Goal: Task Accomplishment & Management: Manage account settings

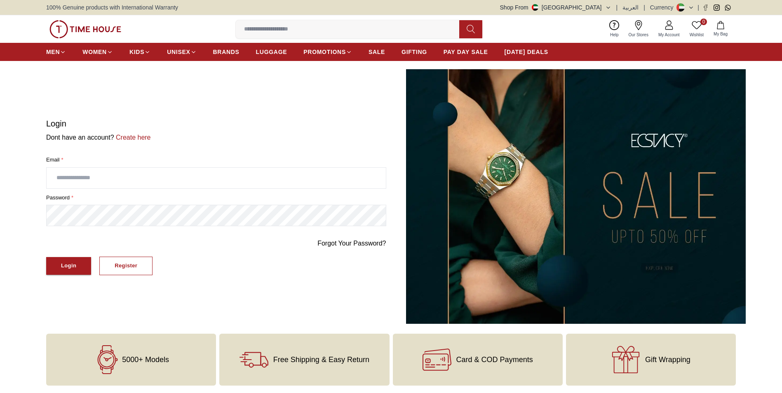
click at [0, 217] on html "100% Genuine products with International Warranty Shop From [GEOGRAPHIC_DATA] |…" at bounding box center [391, 320] width 782 height 640
click at [126, 266] on div "Register" at bounding box center [126, 265] width 23 height 9
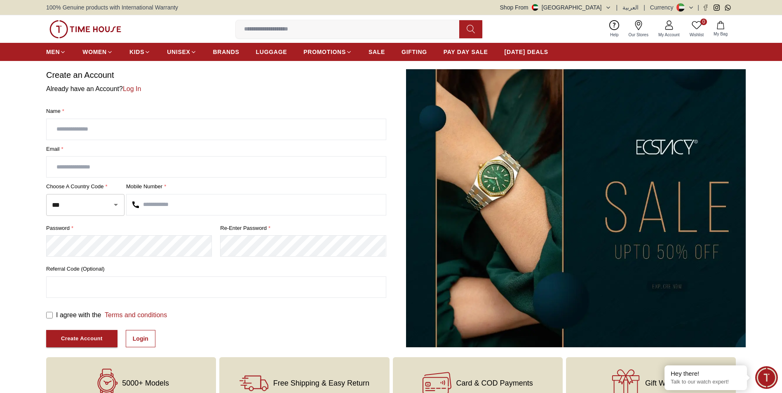
drag, startPoint x: 109, startPoint y: 128, endPoint x: 107, endPoint y: 132, distance: 4.2
click at [109, 129] on input "text" at bounding box center [216, 129] width 339 height 21
type input "**********"
click at [78, 167] on input "text" at bounding box center [216, 167] width 339 height 21
type input "**********"
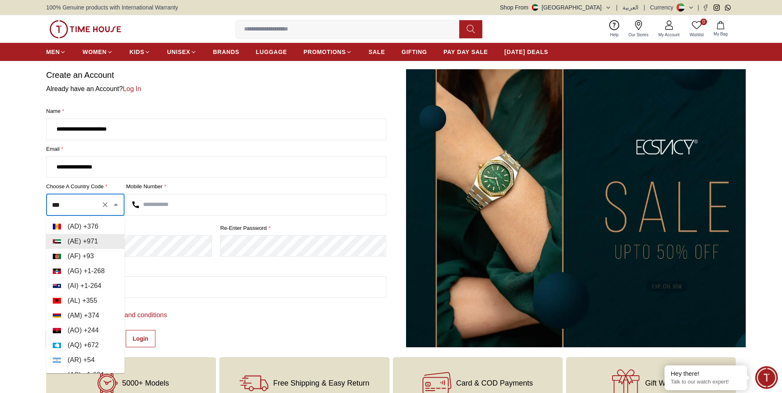
click at [80, 206] on input "***" at bounding box center [74, 205] width 48 height 14
click at [159, 202] on input "text" at bounding box center [256, 205] width 259 height 21
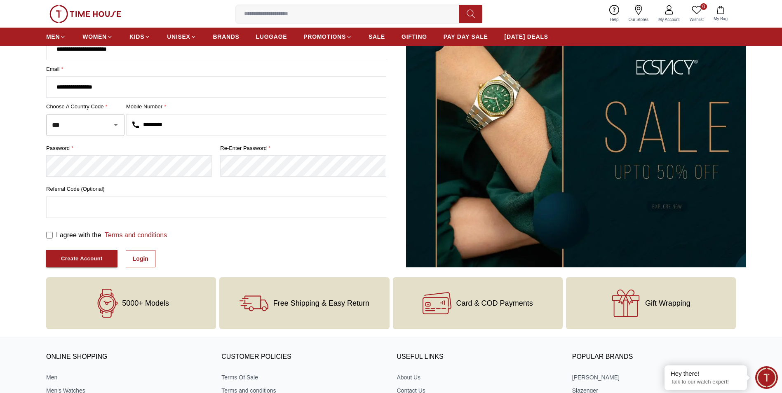
scroll to position [82, 0]
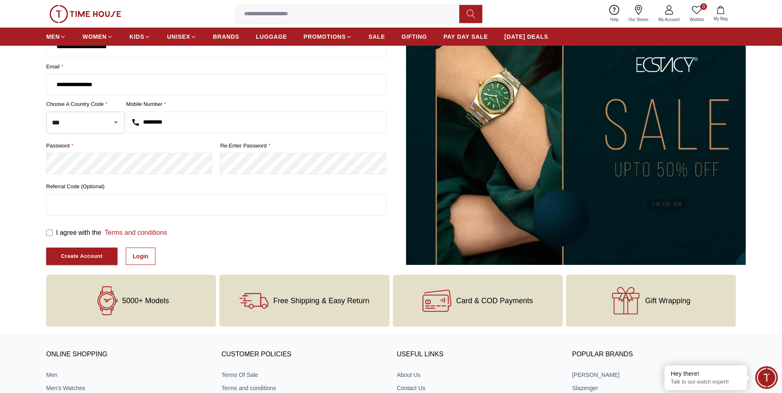
type input "*********"
click at [291, 245] on div "I agree with the Terms and conditions Create Account Login" at bounding box center [216, 247] width 340 height 38
click at [92, 258] on div "Create Account" at bounding box center [82, 256] width 42 height 9
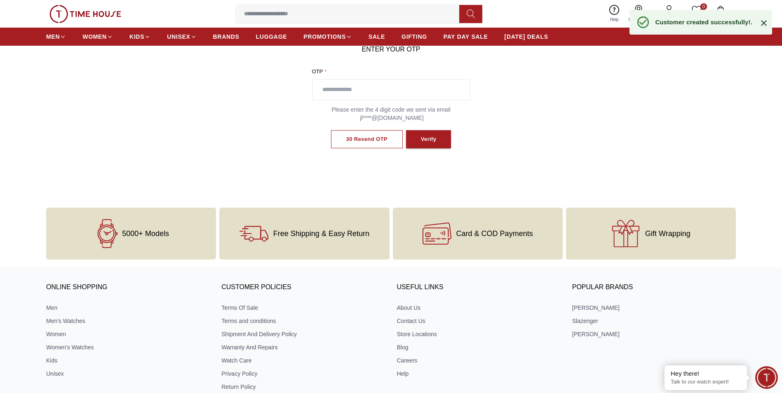
scroll to position [14, 0]
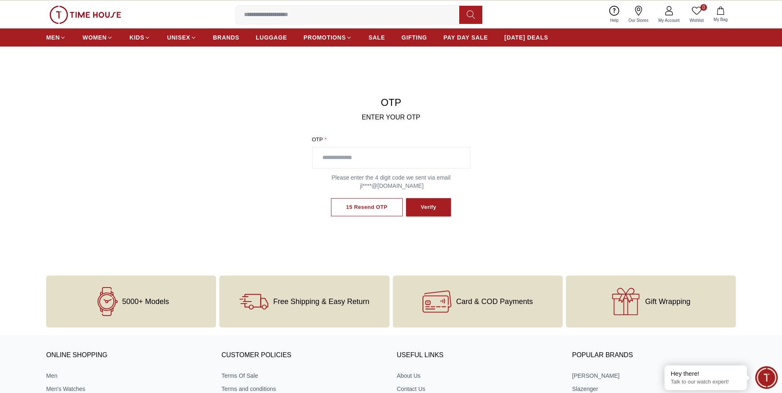
click at [356, 158] on input "text" at bounding box center [392, 158] width 158 height 21
type input "****"
click at [433, 207] on div "Verify" at bounding box center [429, 207] width 16 height 9
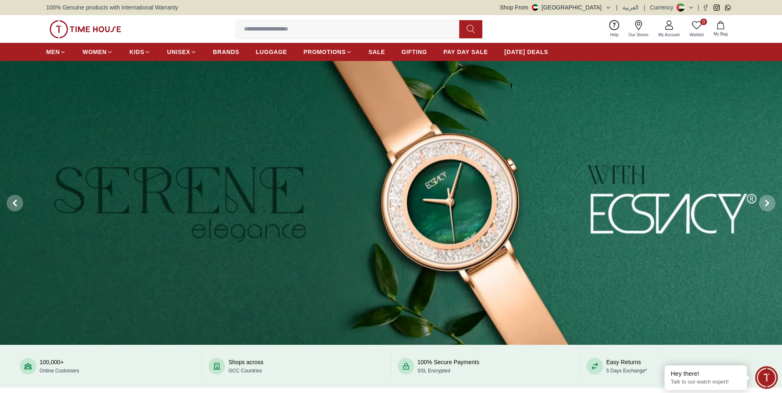
click at [668, 28] on icon at bounding box center [669, 25] width 10 height 10
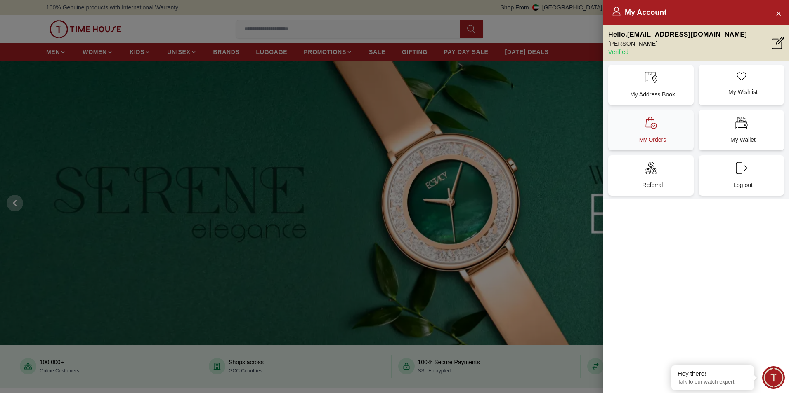
click at [655, 125] on icon at bounding box center [650, 123] width 11 height 12
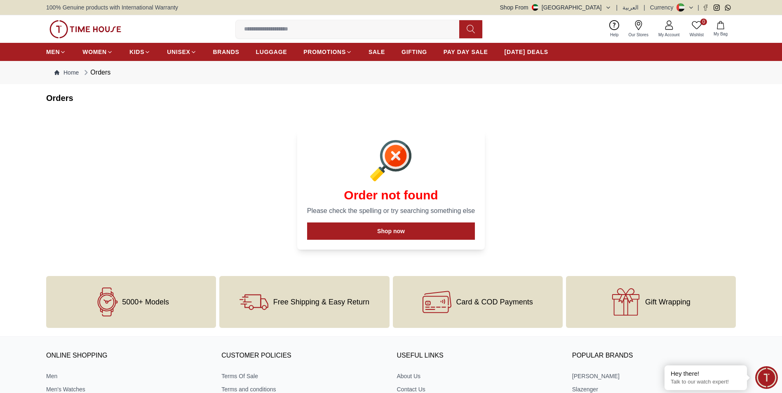
click at [662, 28] on link "My Account" at bounding box center [669, 29] width 31 height 21
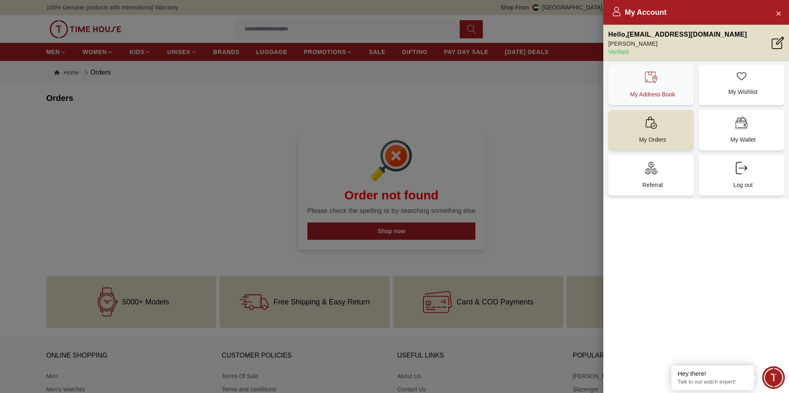
click at [651, 84] on div "My Address Book" at bounding box center [650, 85] width 85 height 40
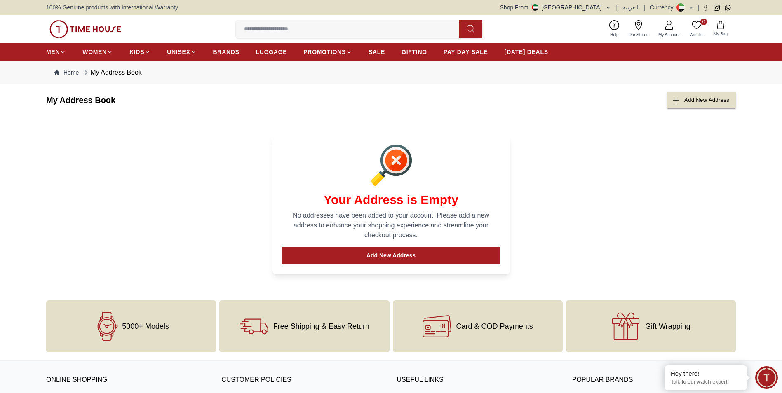
click at [568, 197] on div "Your Address is Empty No addresses have been added to your account. Please add …" at bounding box center [391, 200] width 690 height 167
click at [665, 31] on link "My Account" at bounding box center [669, 29] width 31 height 21
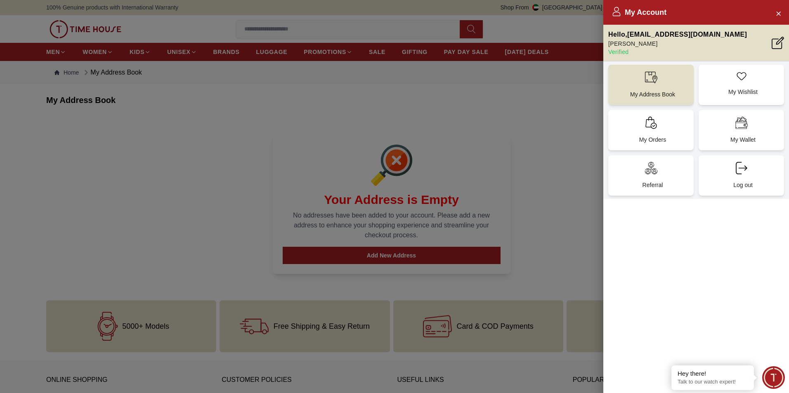
click at [644, 43] on p "[PERSON_NAME]" at bounding box center [677, 44] width 139 height 8
click at [773, 43] on icon at bounding box center [777, 43] width 12 height 12
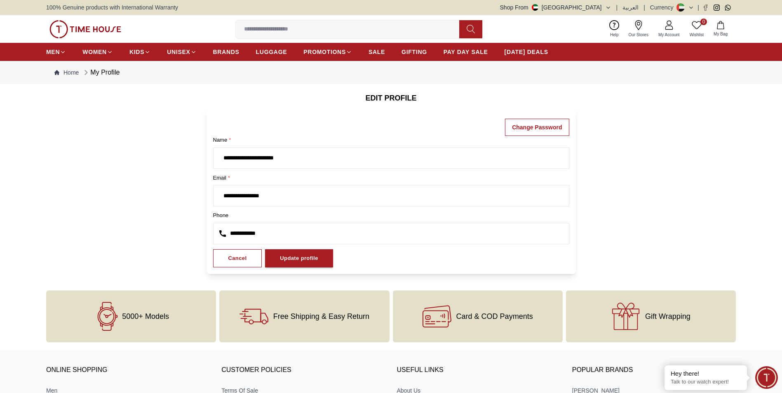
click at [688, 174] on form "**********" at bounding box center [391, 190] width 690 height 167
click at [155, 104] on h6 "EDIT PROFILE" at bounding box center [391, 98] width 690 height 12
click at [177, 29] on div "0 Wishlist My Bag Help Our Stores My Account 0 Wishlist My Bag" at bounding box center [391, 29] width 690 height 28
click at [641, 27] on icon at bounding box center [638, 25] width 7 height 10
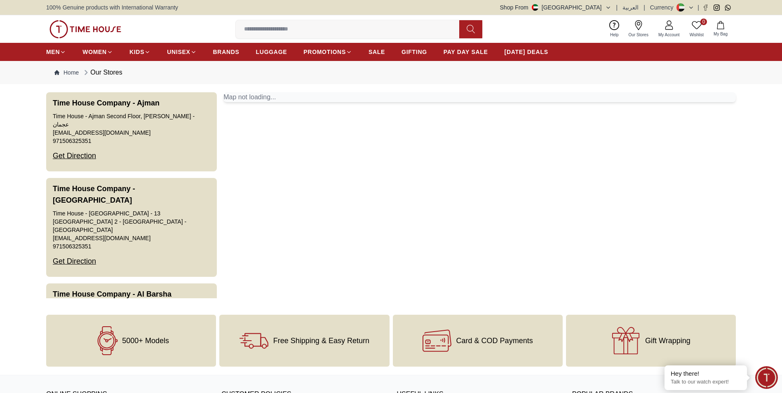
click at [669, 25] on icon at bounding box center [669, 23] width 5 height 5
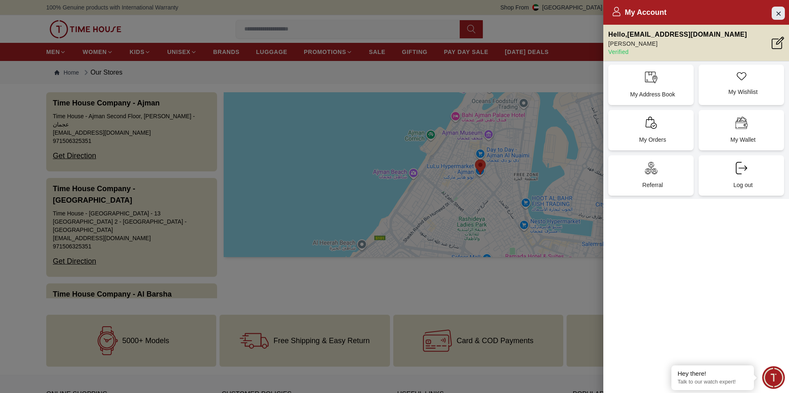
click at [780, 16] on icon "Close Account" at bounding box center [778, 13] width 7 height 10
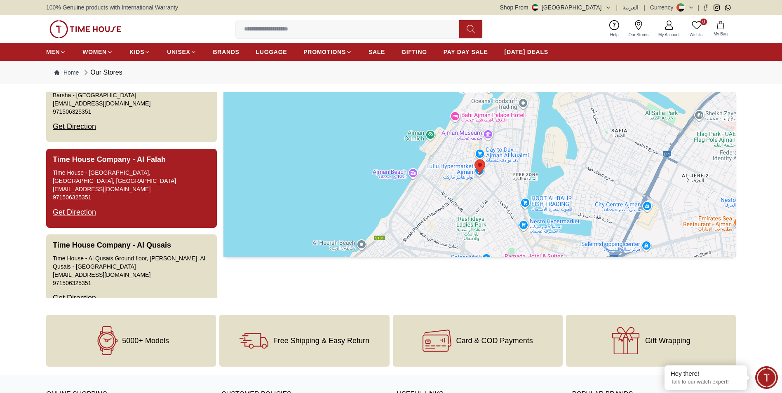
scroll to position [247, 0]
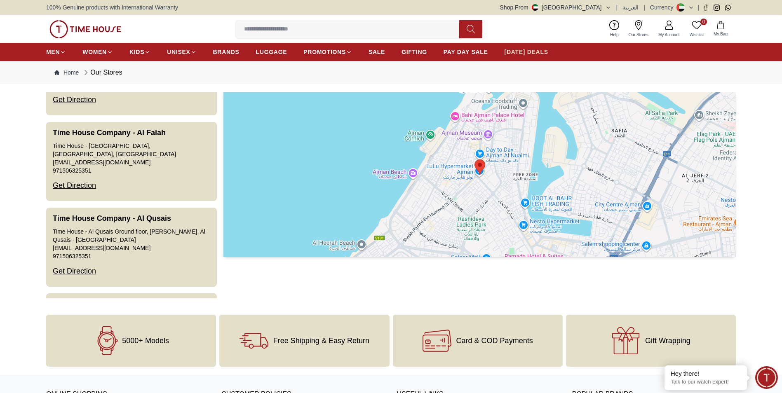
click at [535, 52] on span "[DATE] DEALS" at bounding box center [527, 52] width 44 height 8
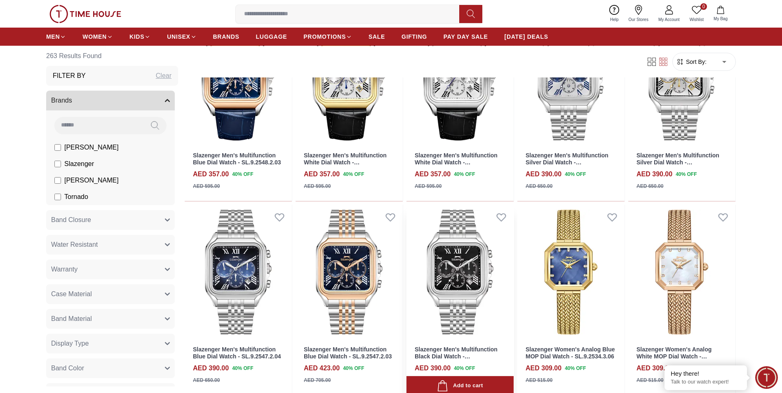
scroll to position [949, 0]
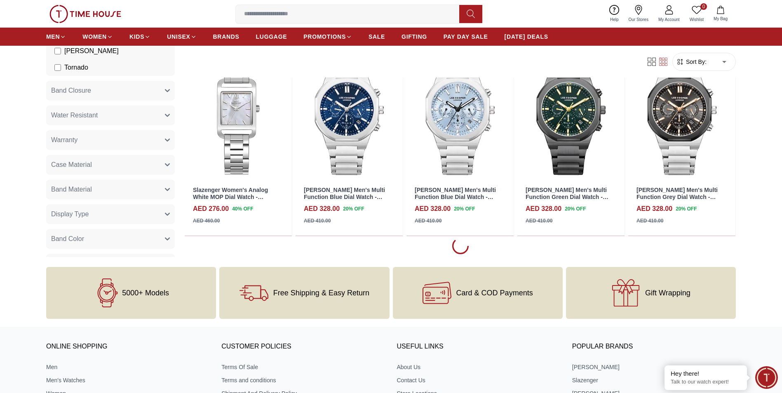
scroll to position [1774, 0]
